Goal: Find specific page/section: Find specific page/section

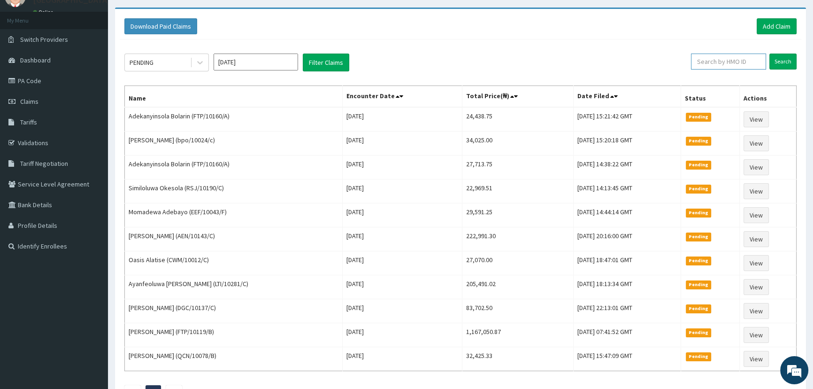
click at [716, 61] on input "text" at bounding box center [728, 62] width 75 height 16
click at [35, 79] on link "PA Code" at bounding box center [54, 80] width 108 height 21
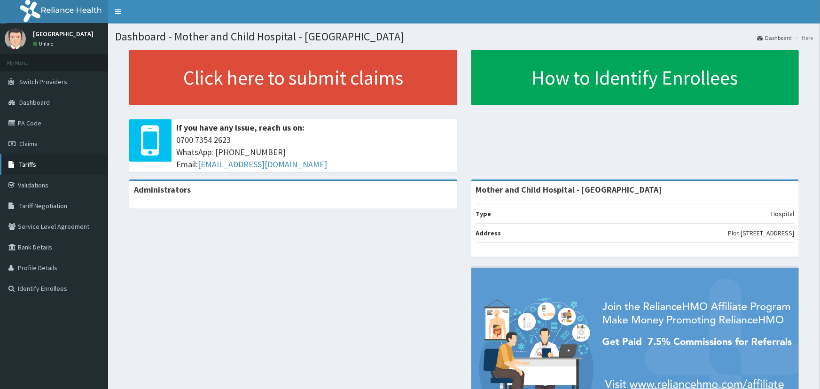
click at [38, 165] on link "Tariffs" at bounding box center [54, 164] width 108 height 21
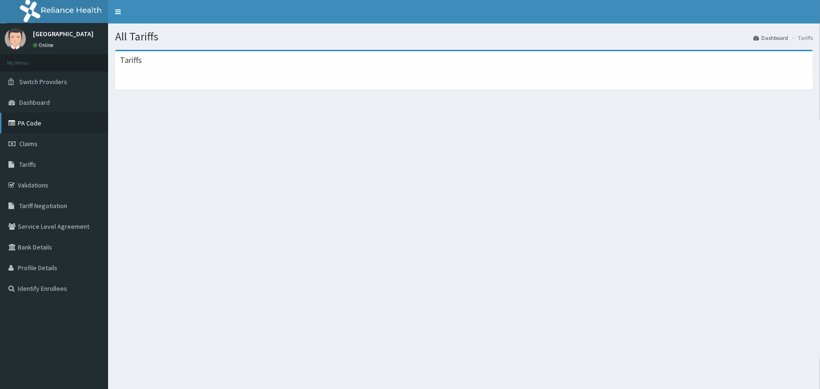
click at [37, 124] on link "PA Code" at bounding box center [54, 123] width 108 height 21
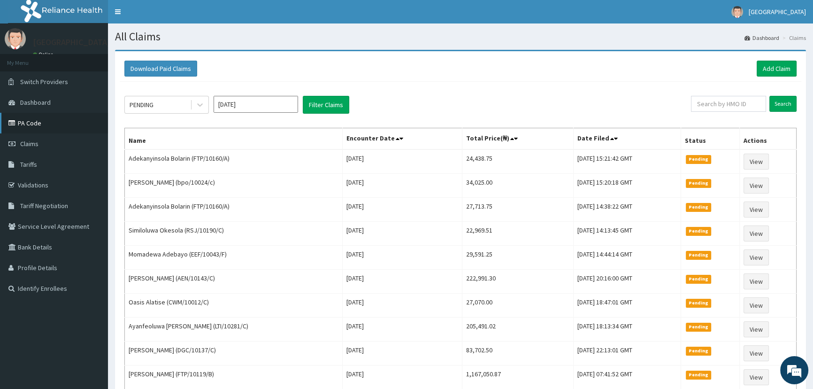
click at [47, 120] on link "PA Code" at bounding box center [54, 123] width 108 height 21
